Goal: Information Seeking & Learning: Find specific fact

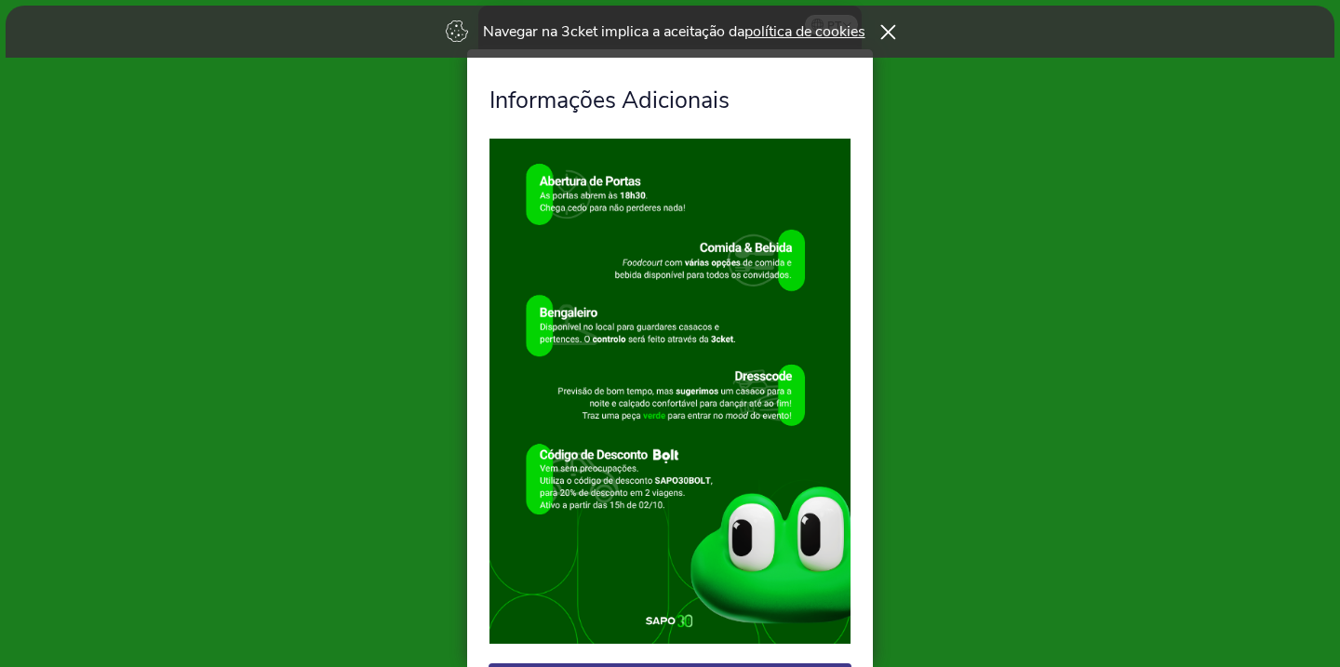
click at [886, 36] on icon at bounding box center [887, 31] width 15 height 15
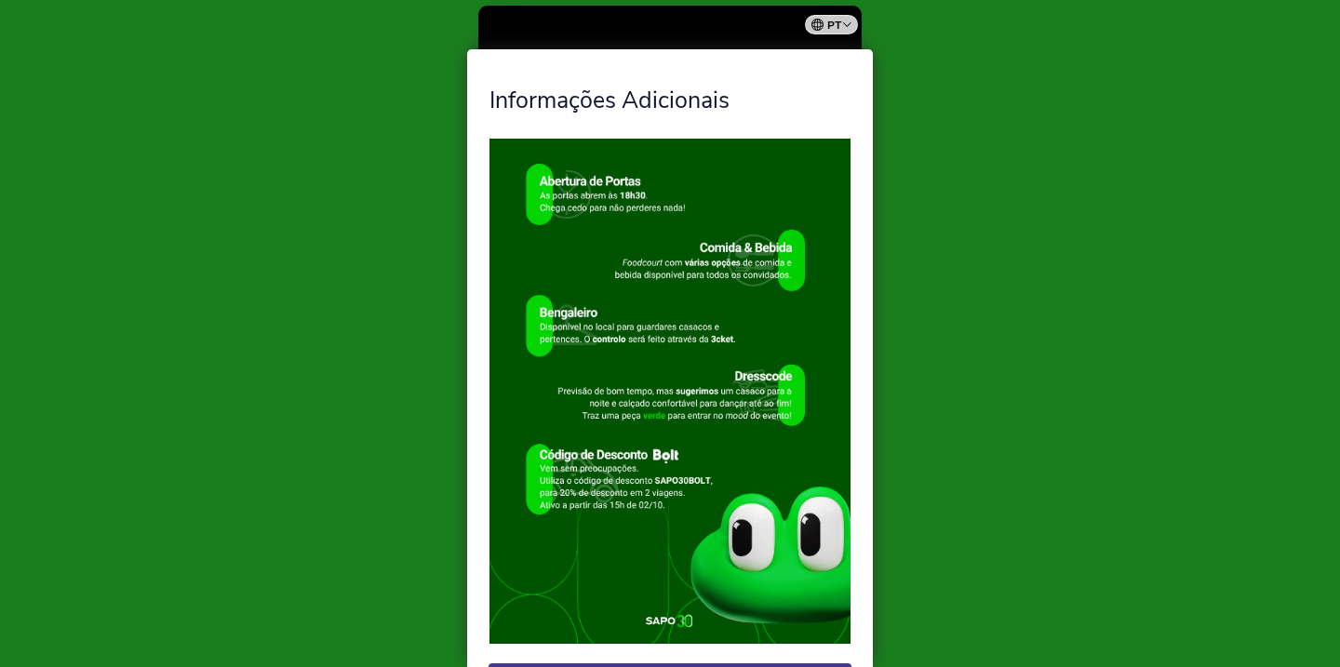
scroll to position [88, 0]
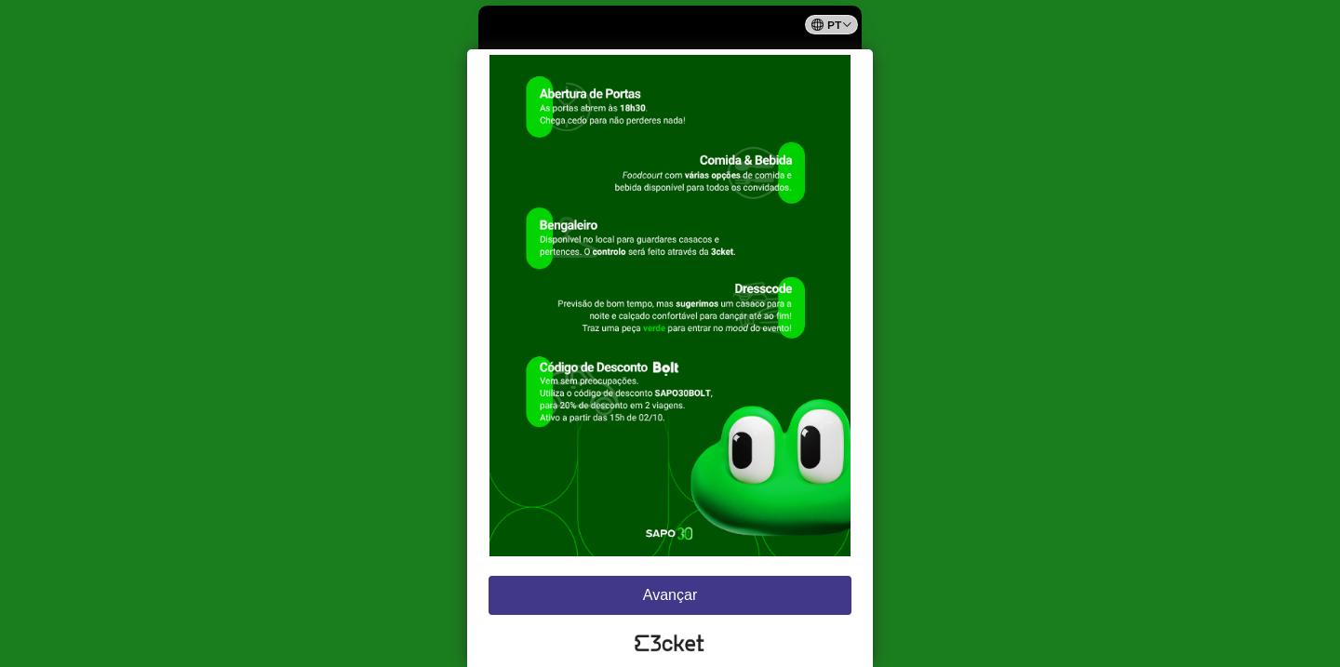
click at [682, 605] on button "Avançar" at bounding box center [669, 595] width 363 height 39
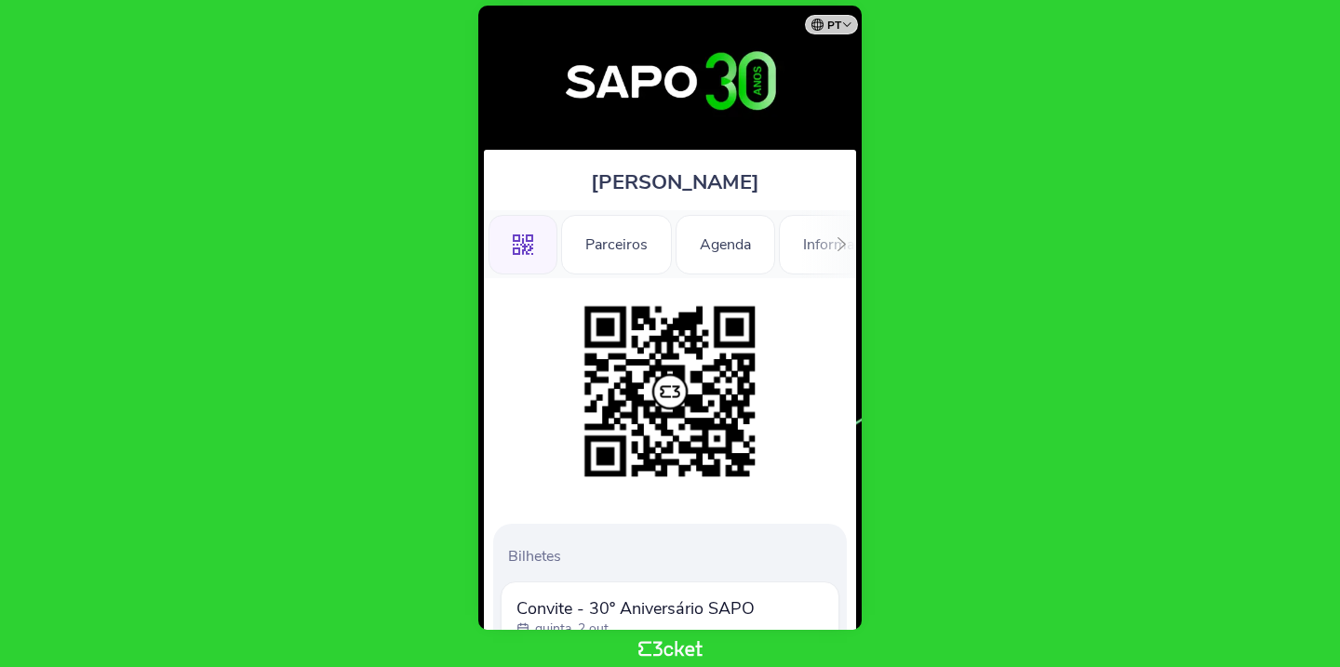
scroll to position [147, 0]
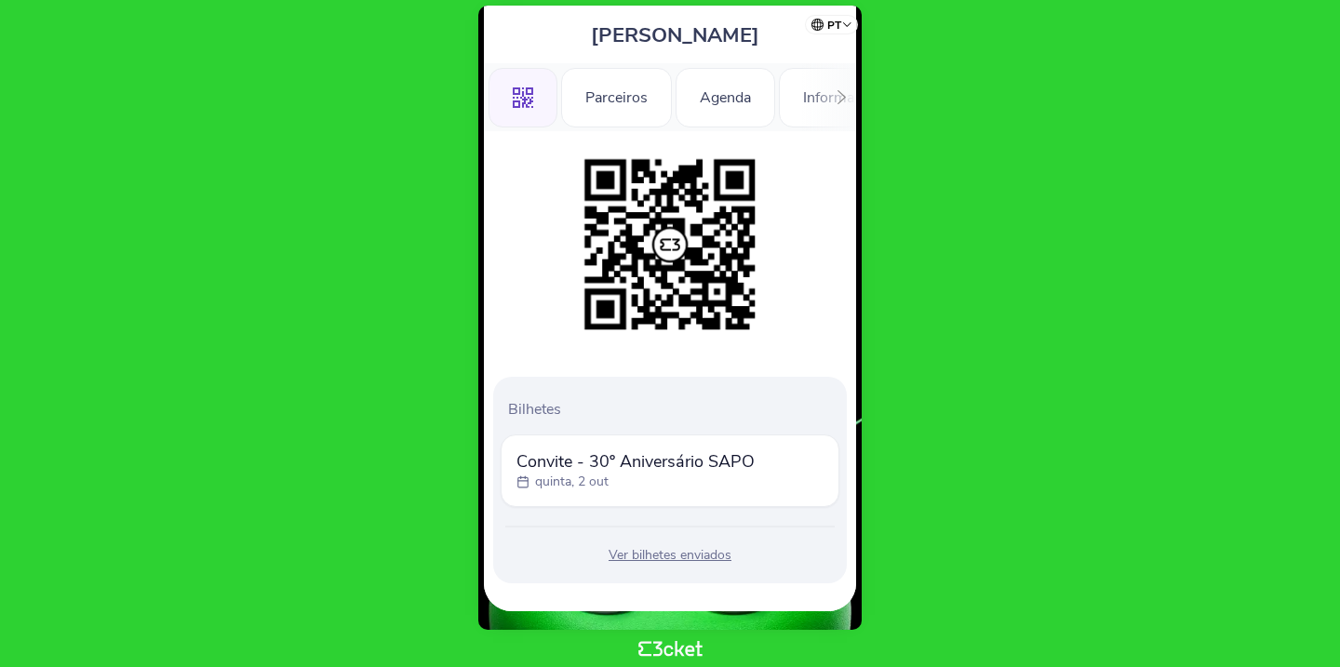
click at [701, 560] on div "Ver bilhetes enviados" at bounding box center [670, 555] width 339 height 19
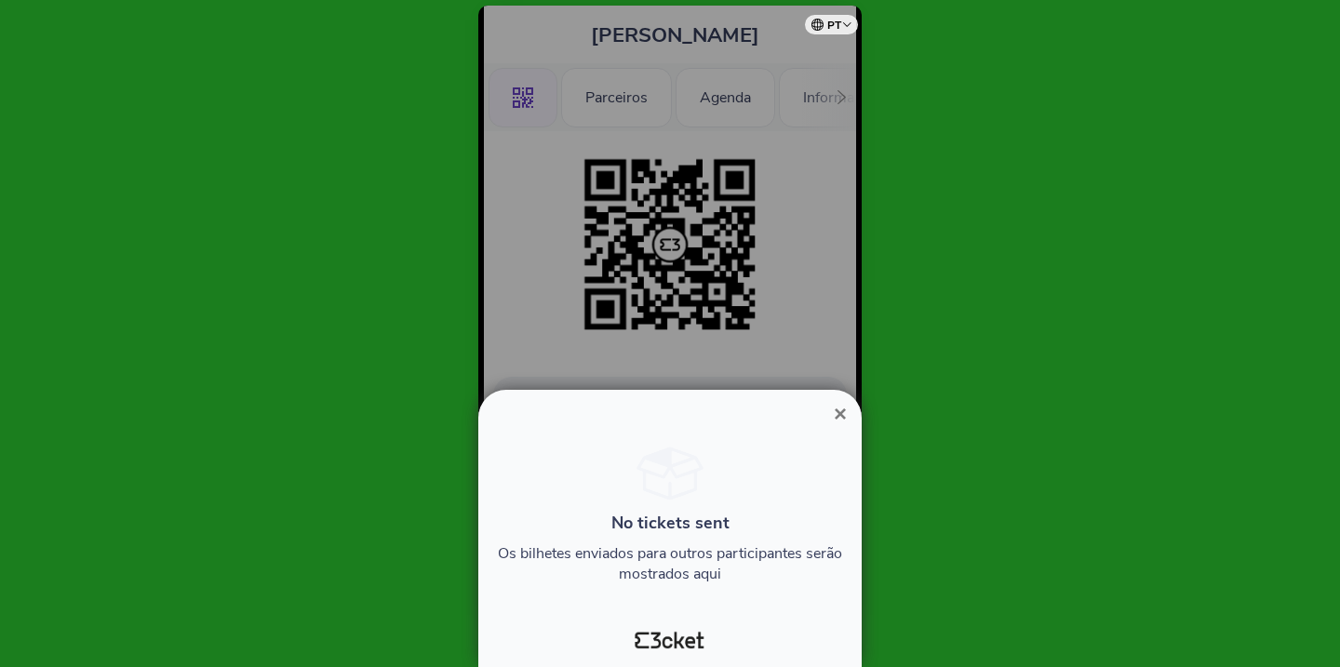
click at [844, 413] on span "×" at bounding box center [840, 413] width 13 height 25
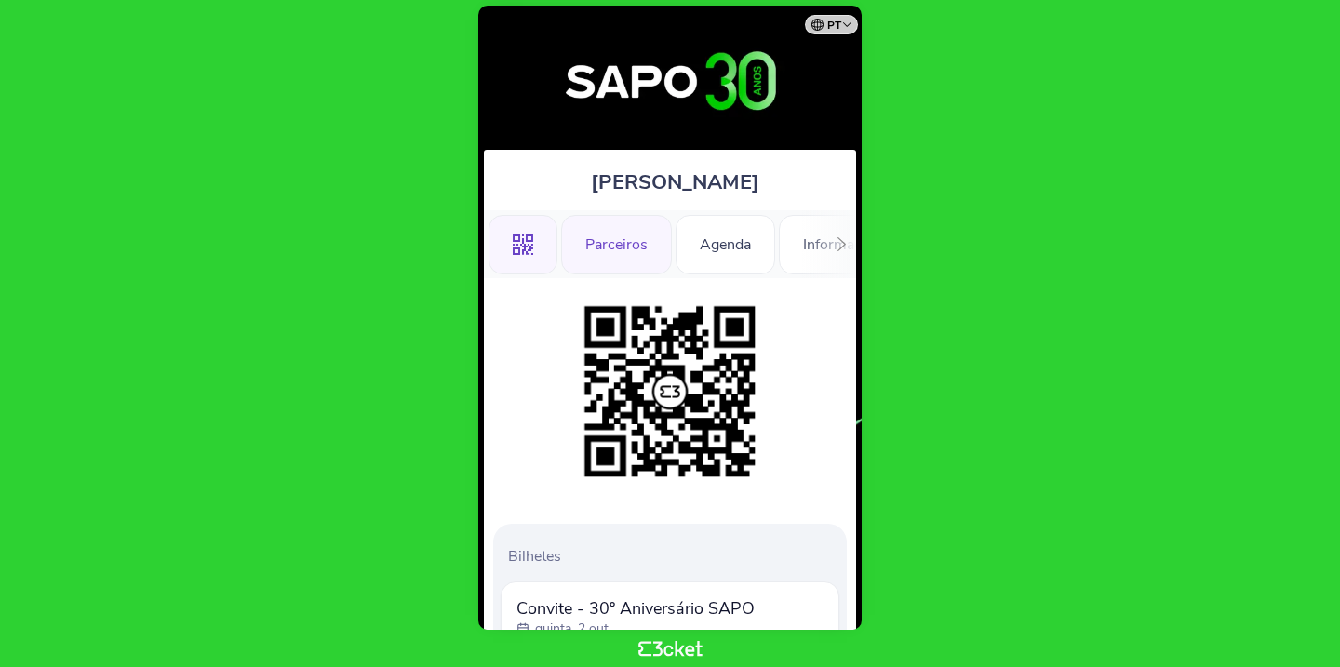
click at [649, 247] on div "Parceiros" at bounding box center [616, 245] width 111 height 60
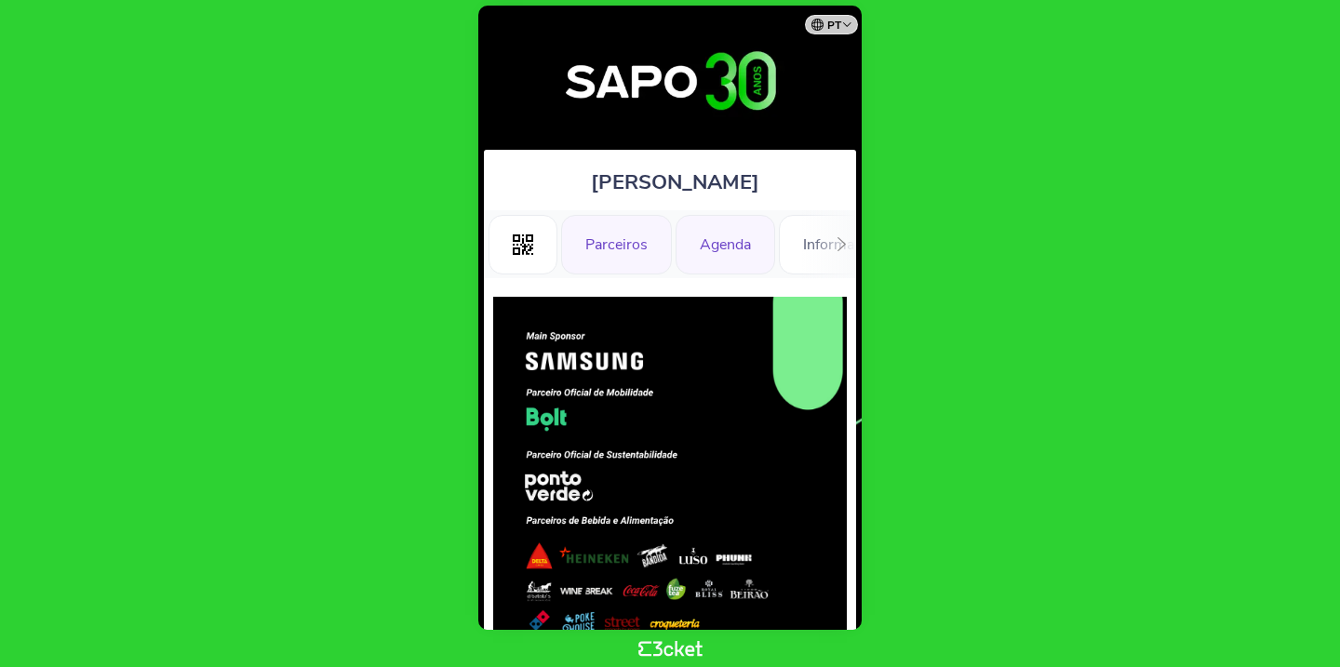
click at [736, 232] on div "Agenda" at bounding box center [725, 245] width 100 height 60
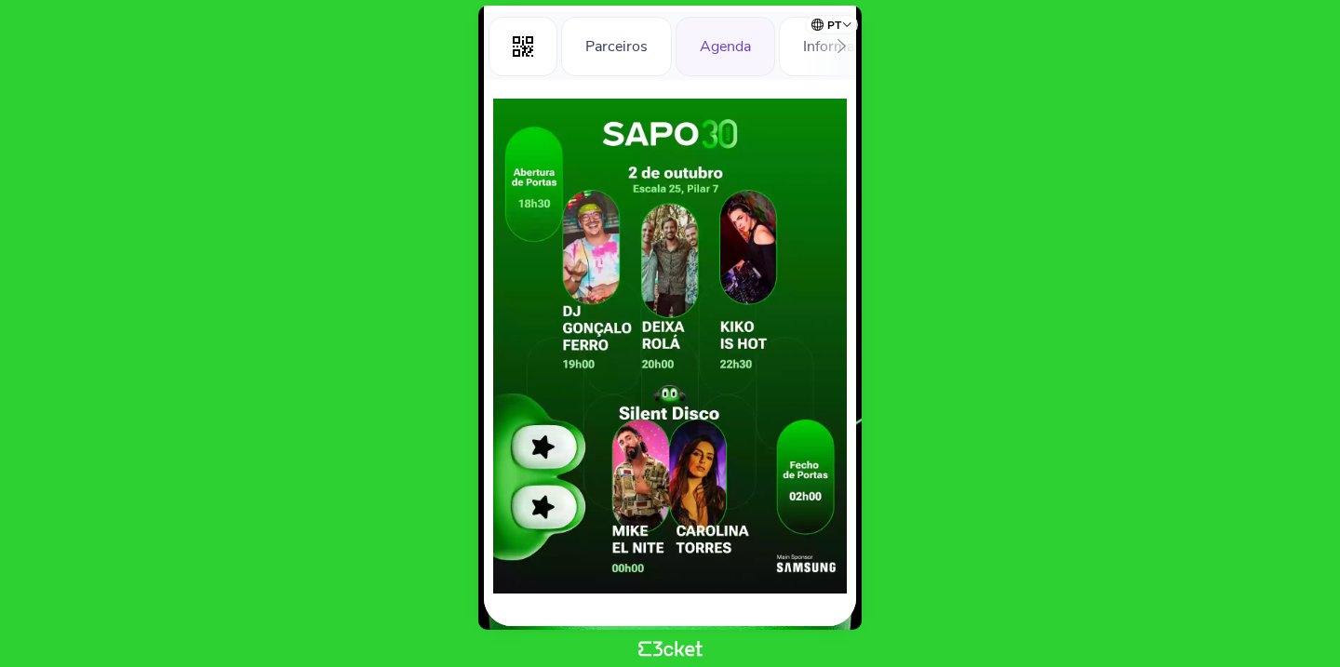
scroll to position [213, 0]
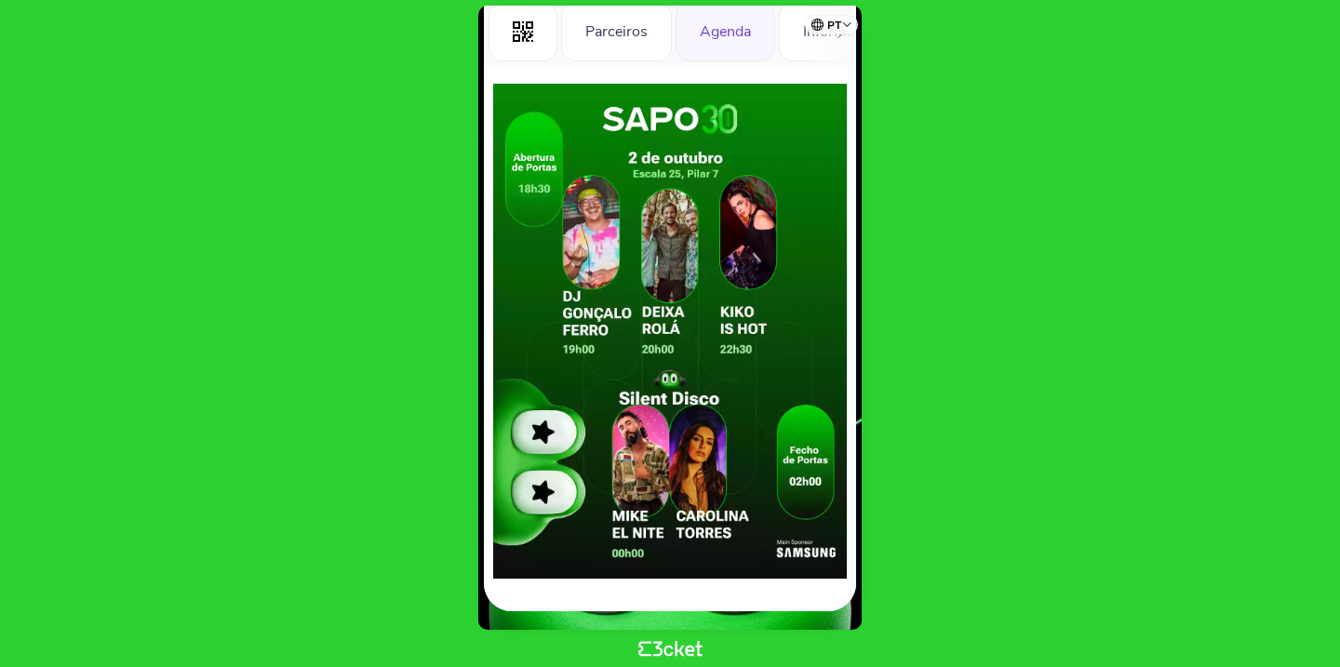
click at [546, 434] on img at bounding box center [670, 331] width 354 height 495
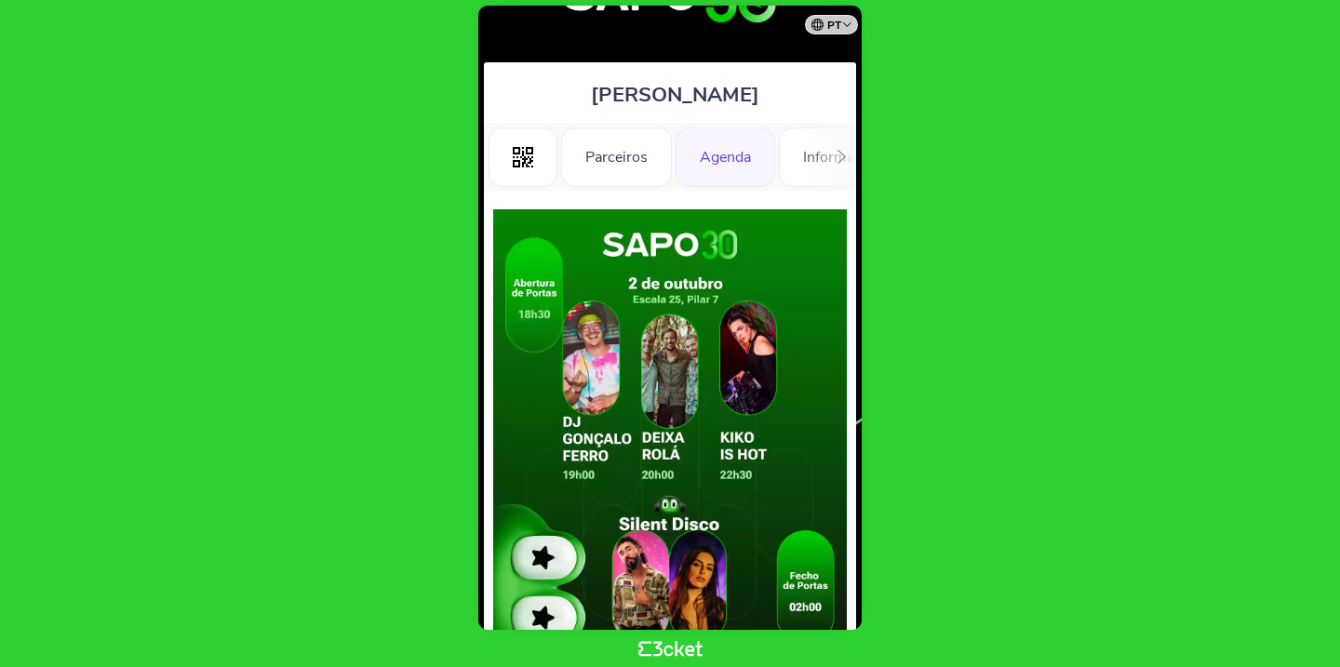
scroll to position [0, 0]
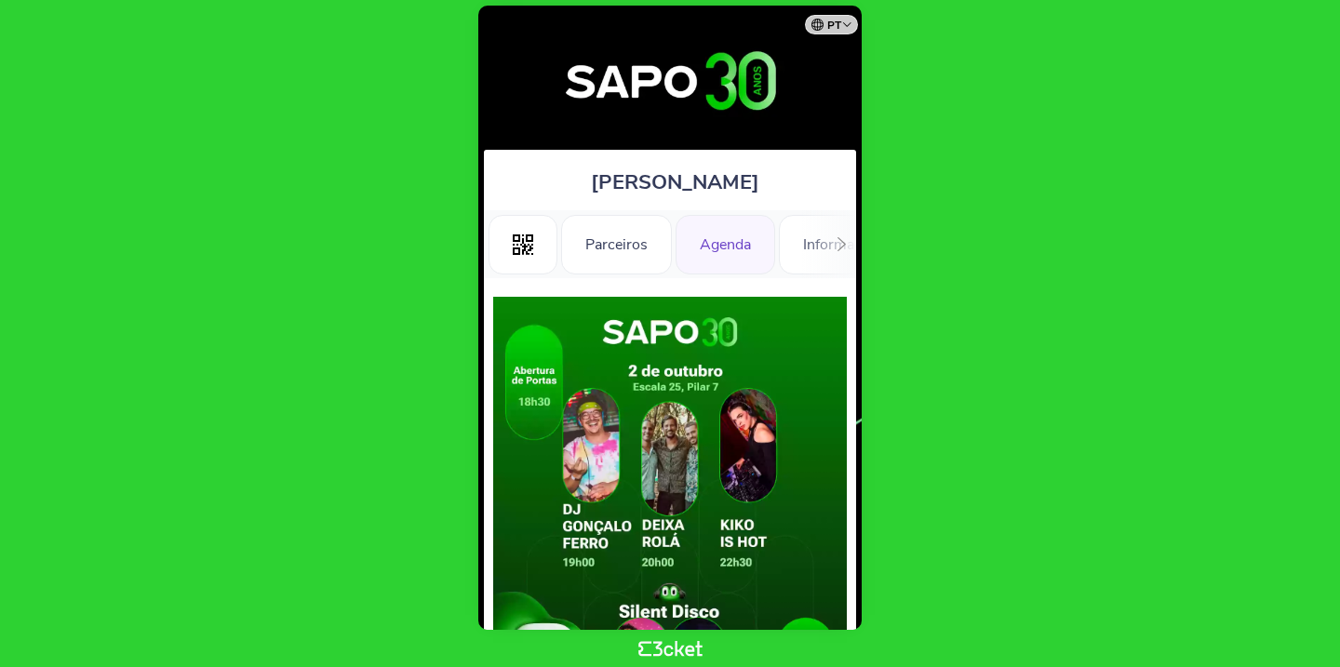
click at [837, 239] on icon at bounding box center [841, 244] width 14 height 14
click at [667, 257] on div "Informações Adicionais" at bounding box center [616, 245] width 204 height 60
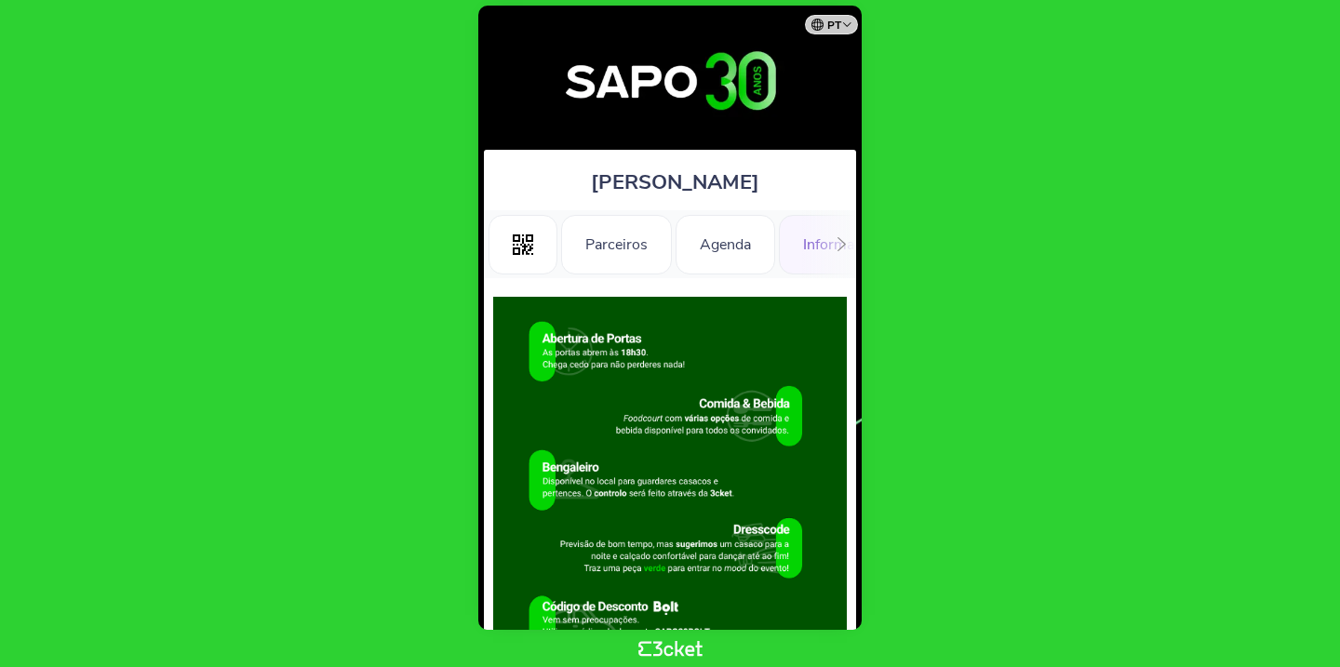
click at [849, 246] on div at bounding box center [841, 244] width 29 height 68
click at [645, 262] on div "Informações Adicionais" at bounding box center [616, 245] width 204 height 60
click at [848, 244] on icon at bounding box center [841, 244] width 14 height 14
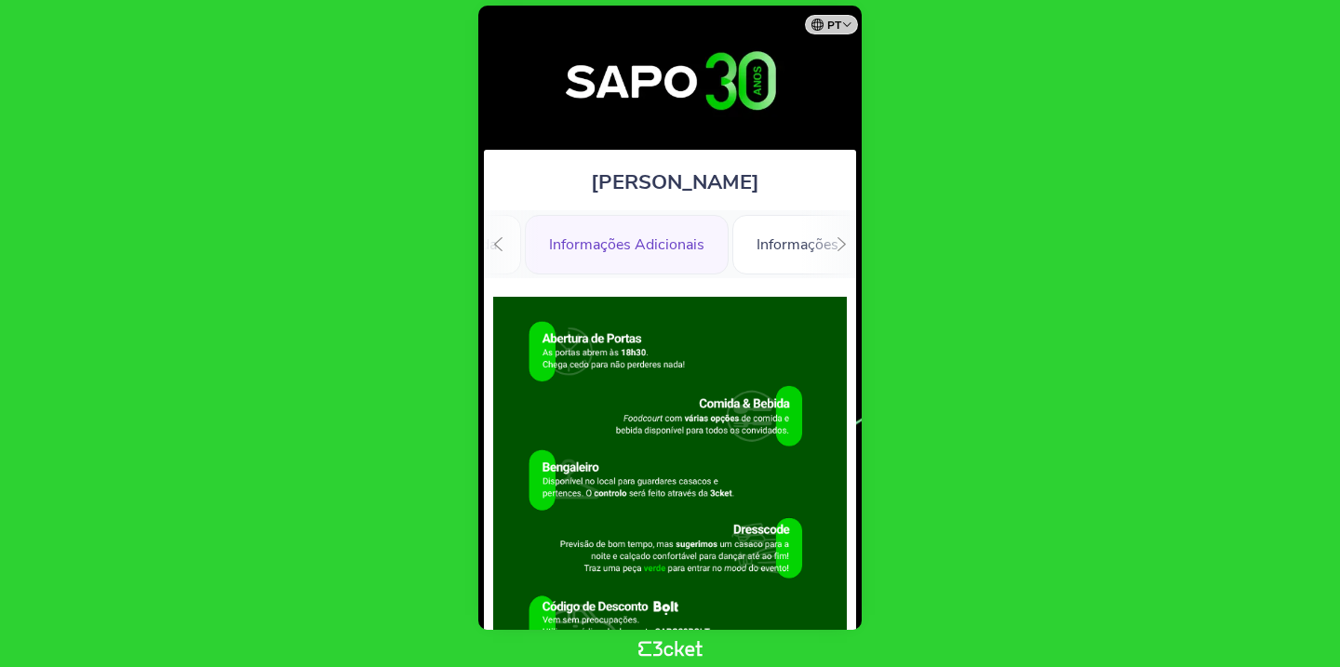
scroll to position [0, 264]
click at [789, 247] on div "Informações" at bounding box center [787, 245] width 130 height 60
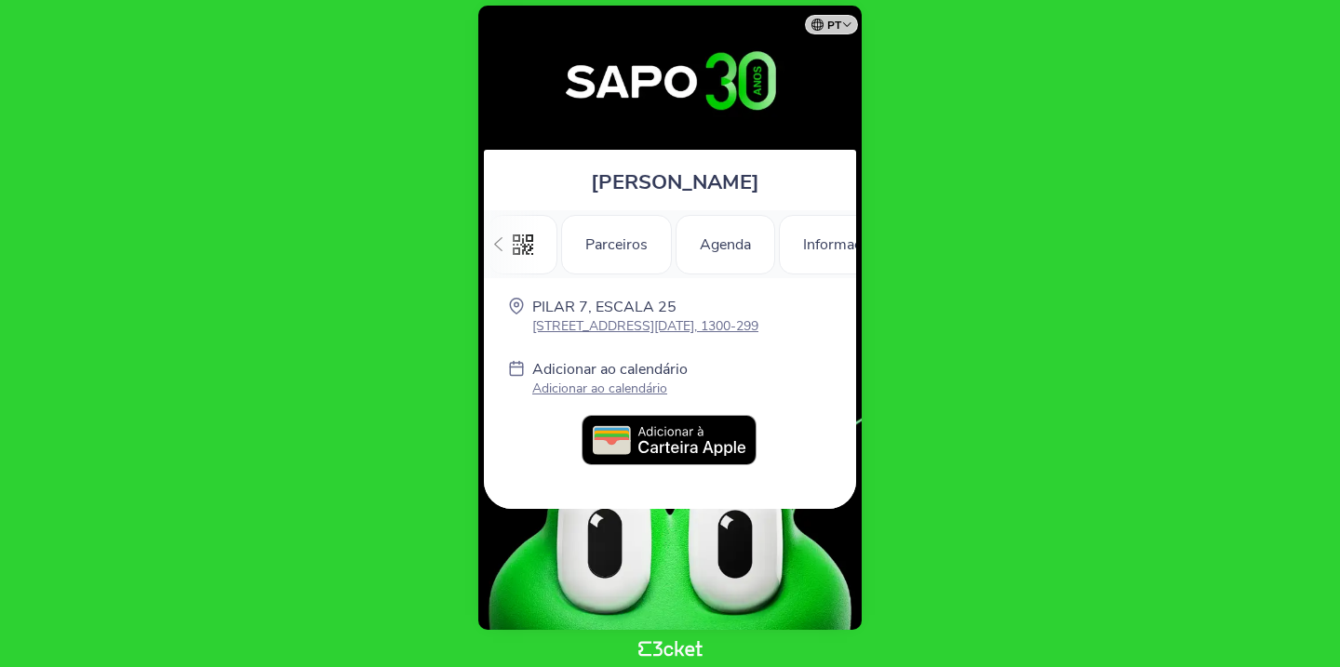
scroll to position [0, 264]
click at [725, 326] on p "[STREET_ADDRESS][DATE], 1300-299" at bounding box center [645, 326] width 226 height 18
drag, startPoint x: 536, startPoint y: 307, endPoint x: 1152, endPoint y: 0, distance: 688.1
